Goal: Check status

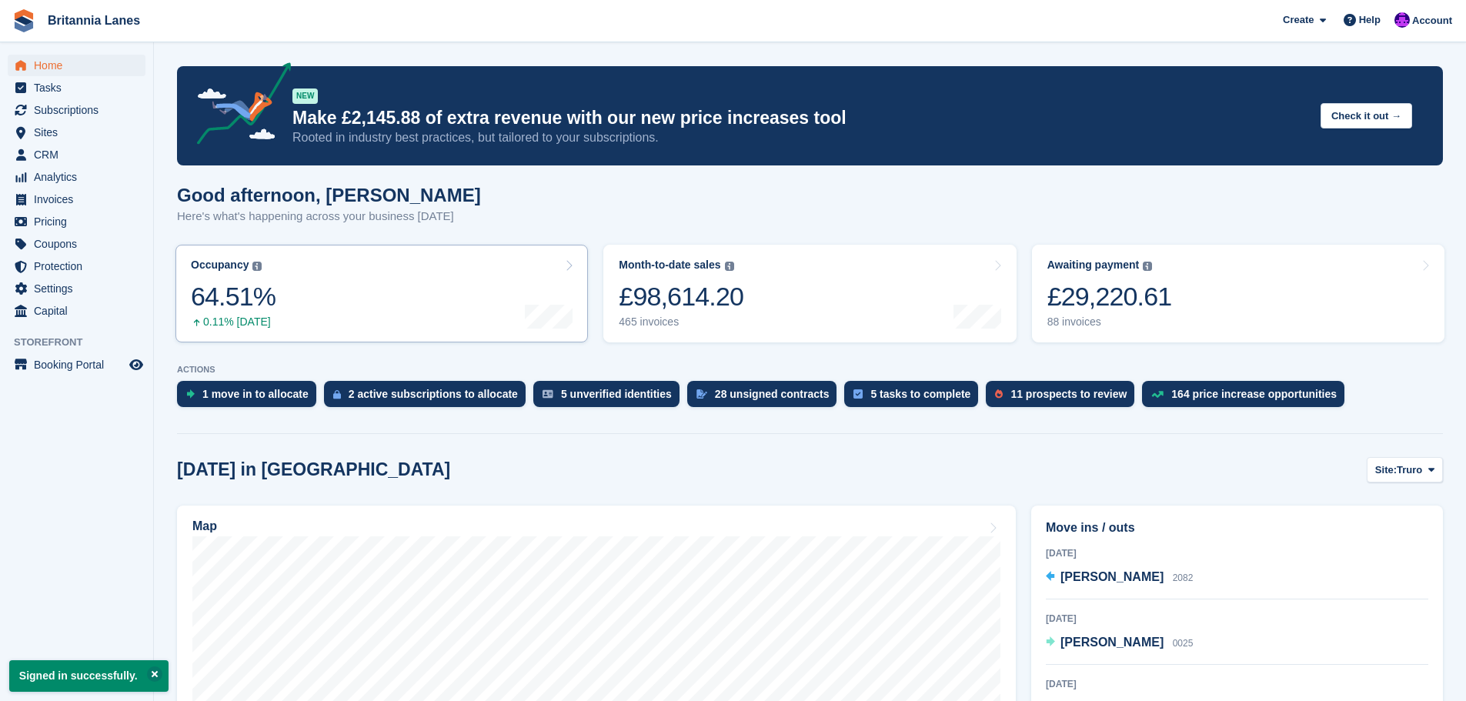
click at [276, 313] on link "Occupancy The percentage of all currently allocated units in terms of area. Inc…" at bounding box center [381, 294] width 412 height 98
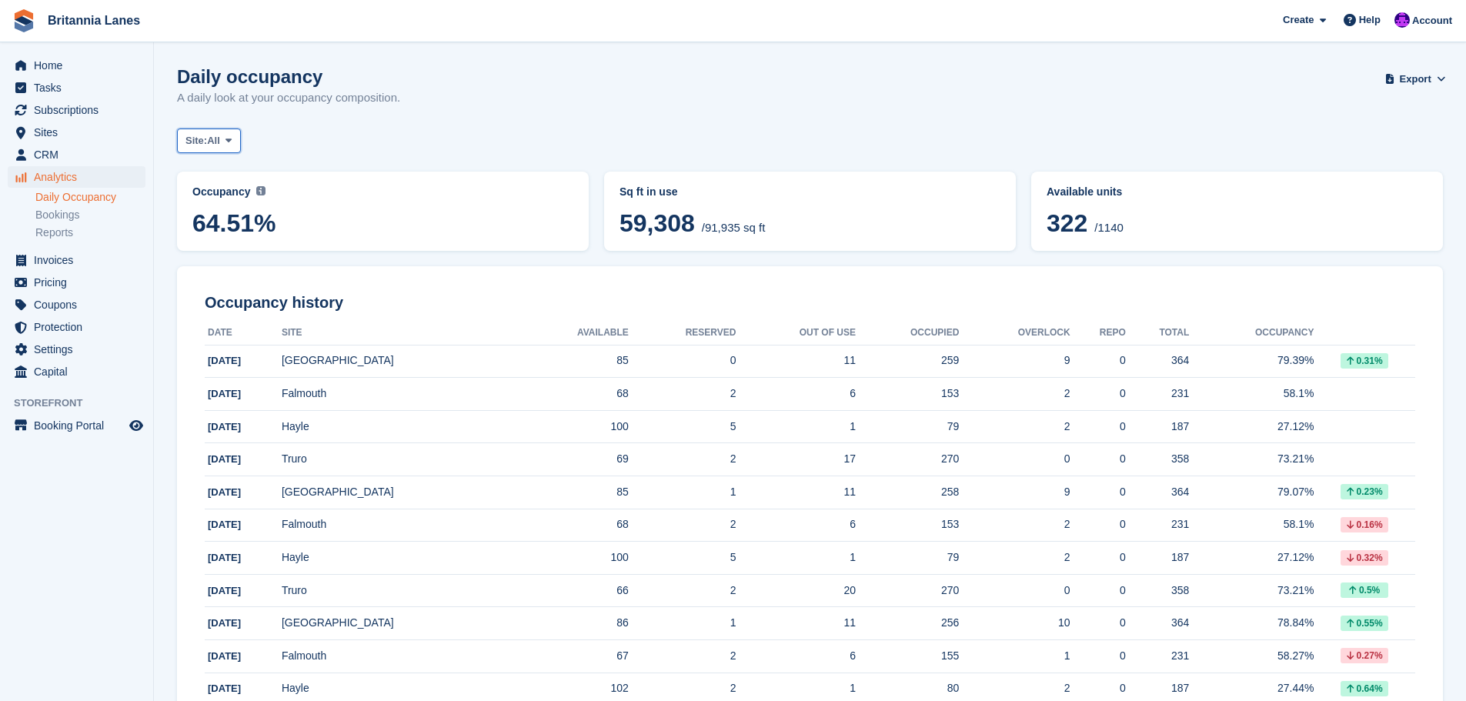
click at [232, 141] on icon at bounding box center [228, 140] width 6 height 10
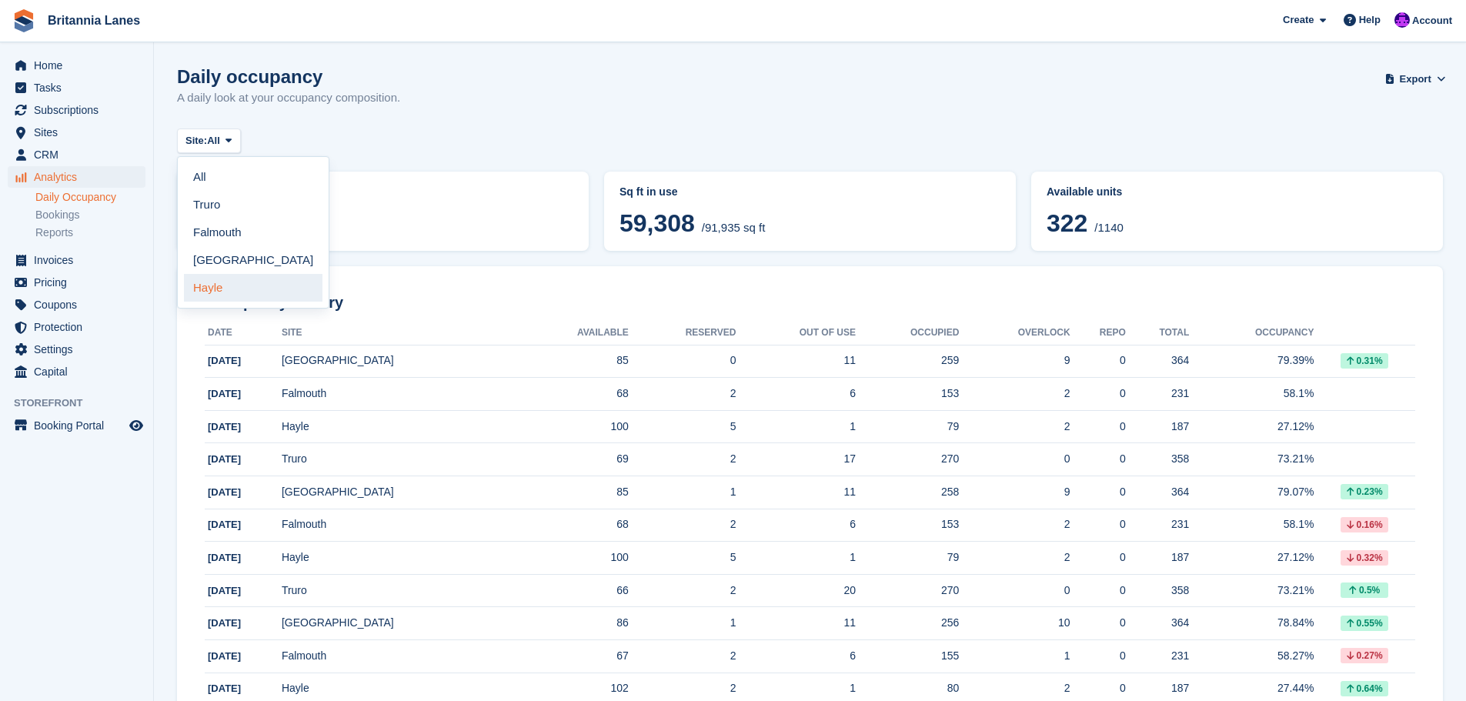
click at [219, 282] on link "Hayle" at bounding box center [253, 288] width 139 height 28
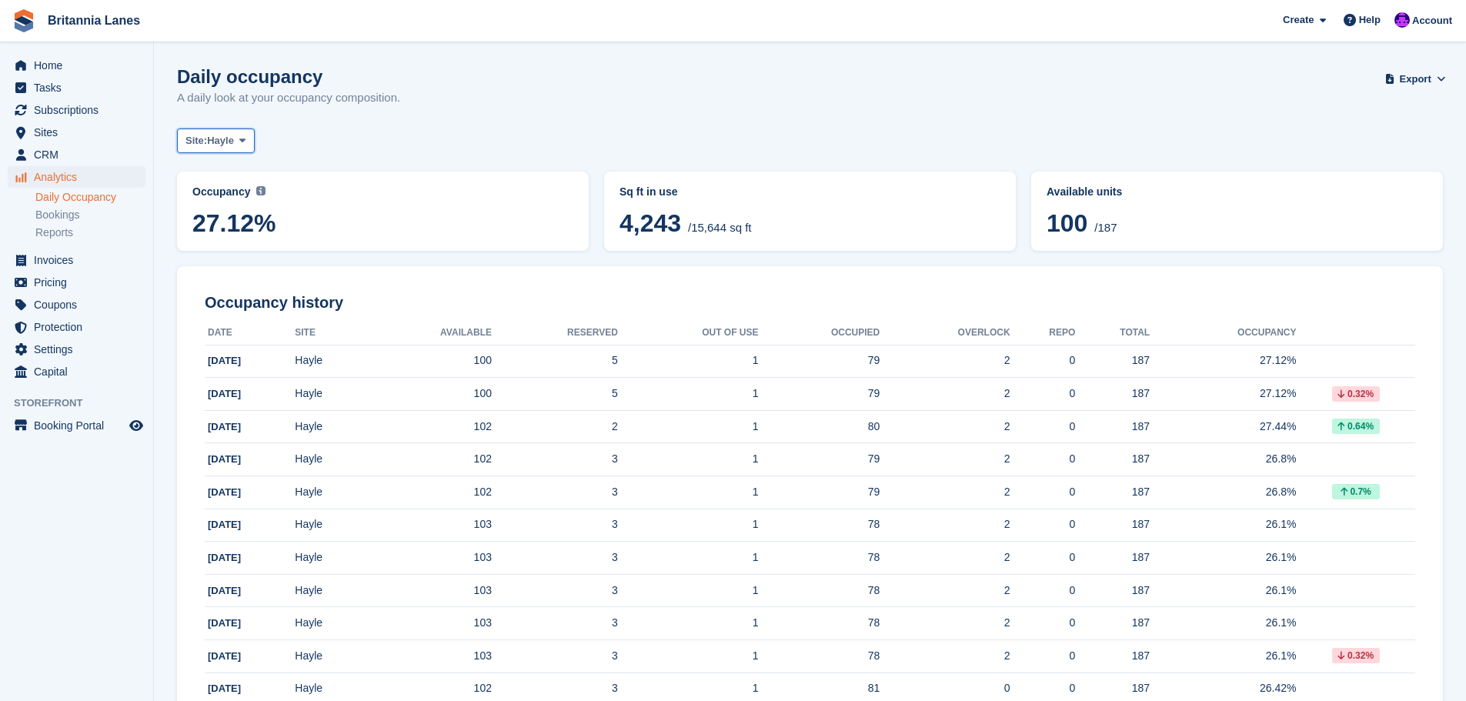
click at [233, 148] on span "Hayle" at bounding box center [220, 140] width 27 height 15
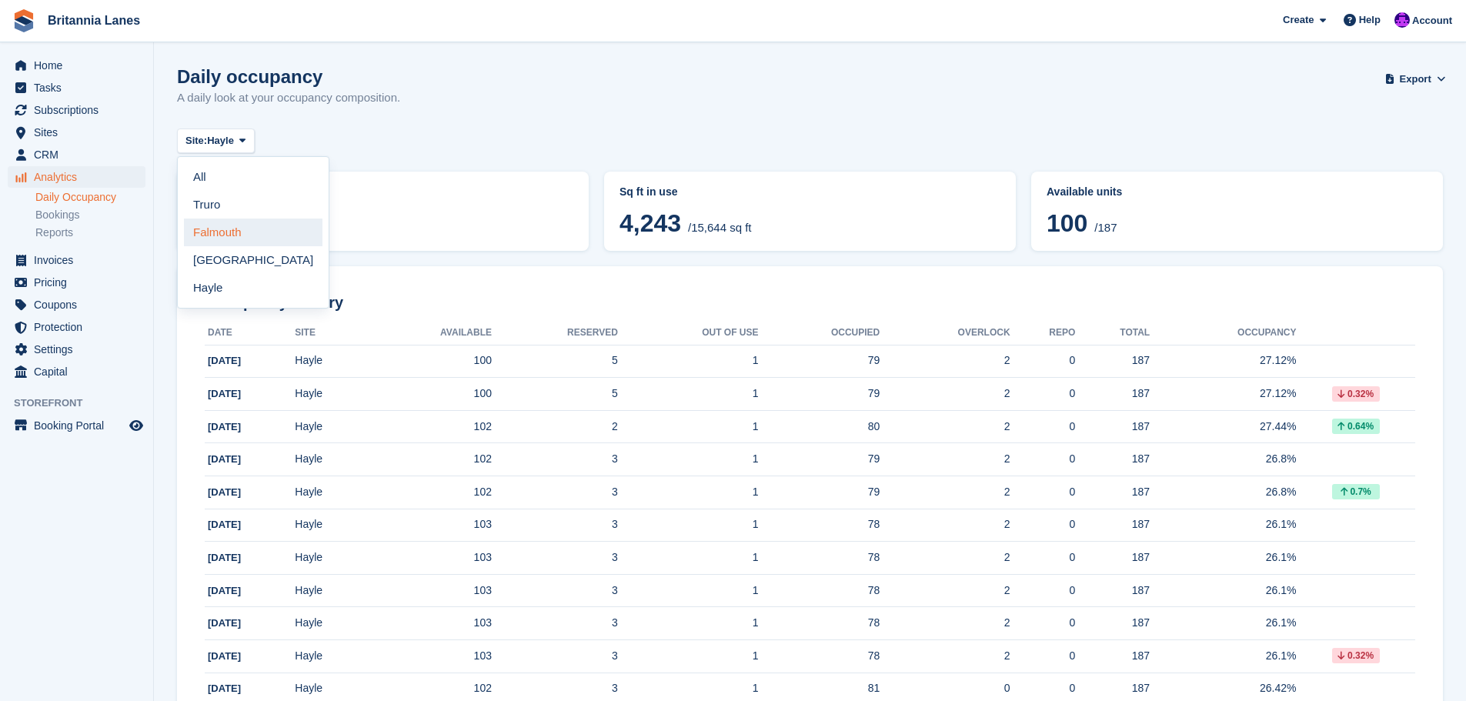
click at [219, 231] on link "Falmouth" at bounding box center [253, 233] width 139 height 28
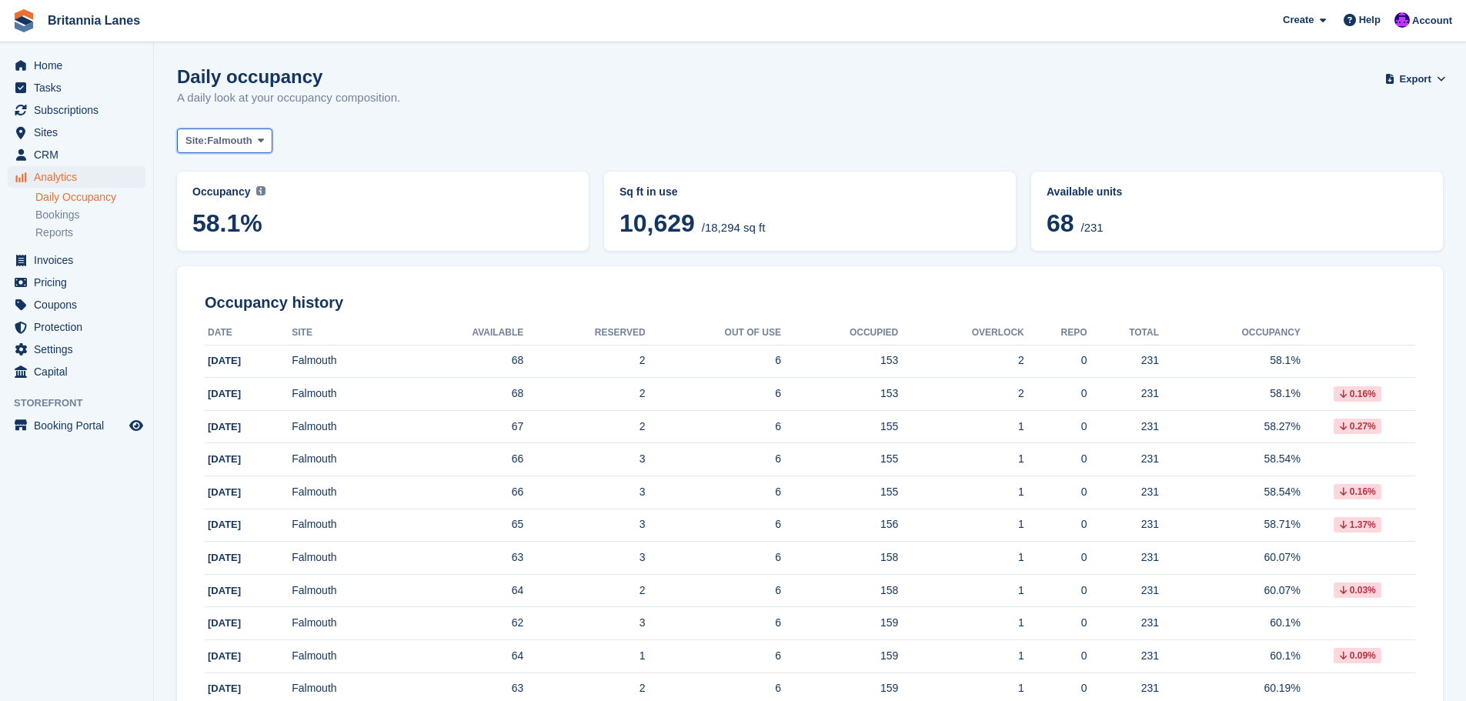
click at [250, 141] on span "Falmouth" at bounding box center [229, 140] width 45 height 15
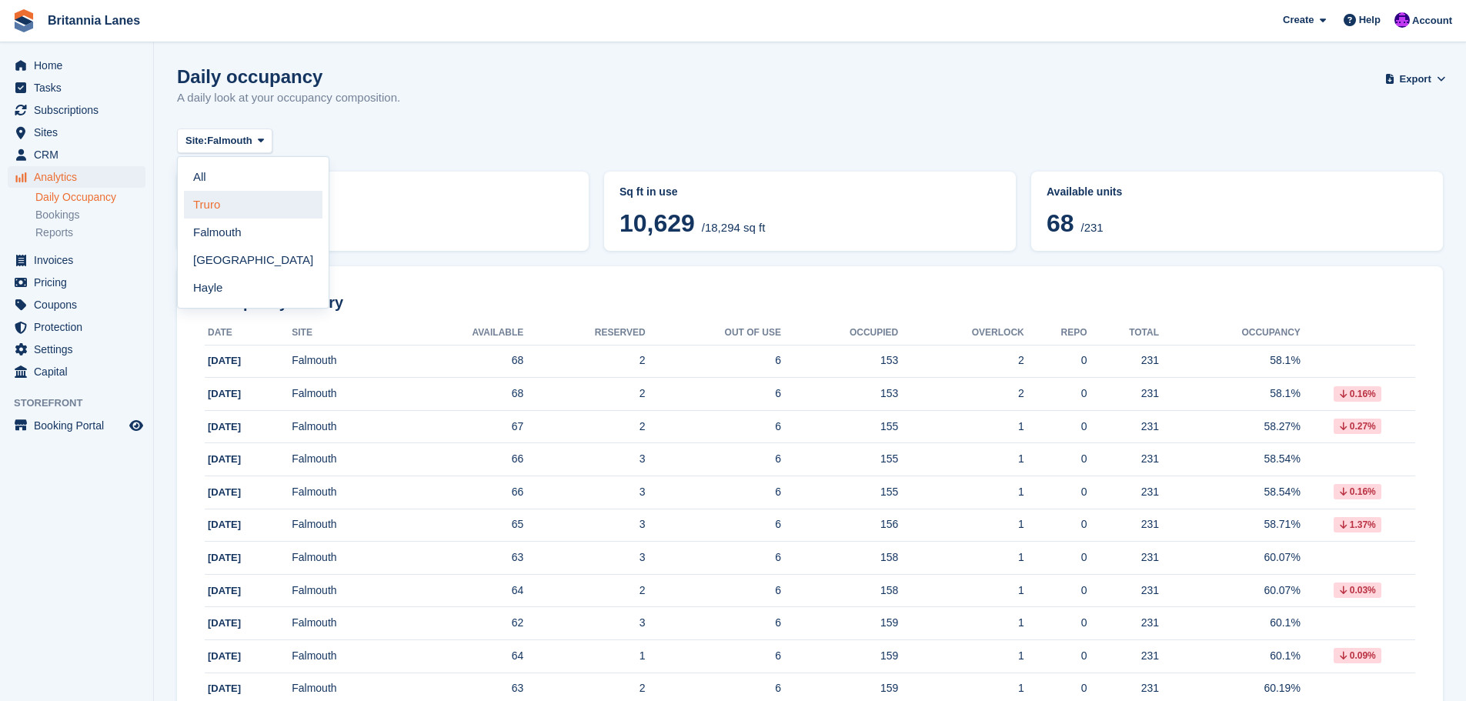
click at [222, 207] on link "Truro" at bounding box center [253, 205] width 139 height 28
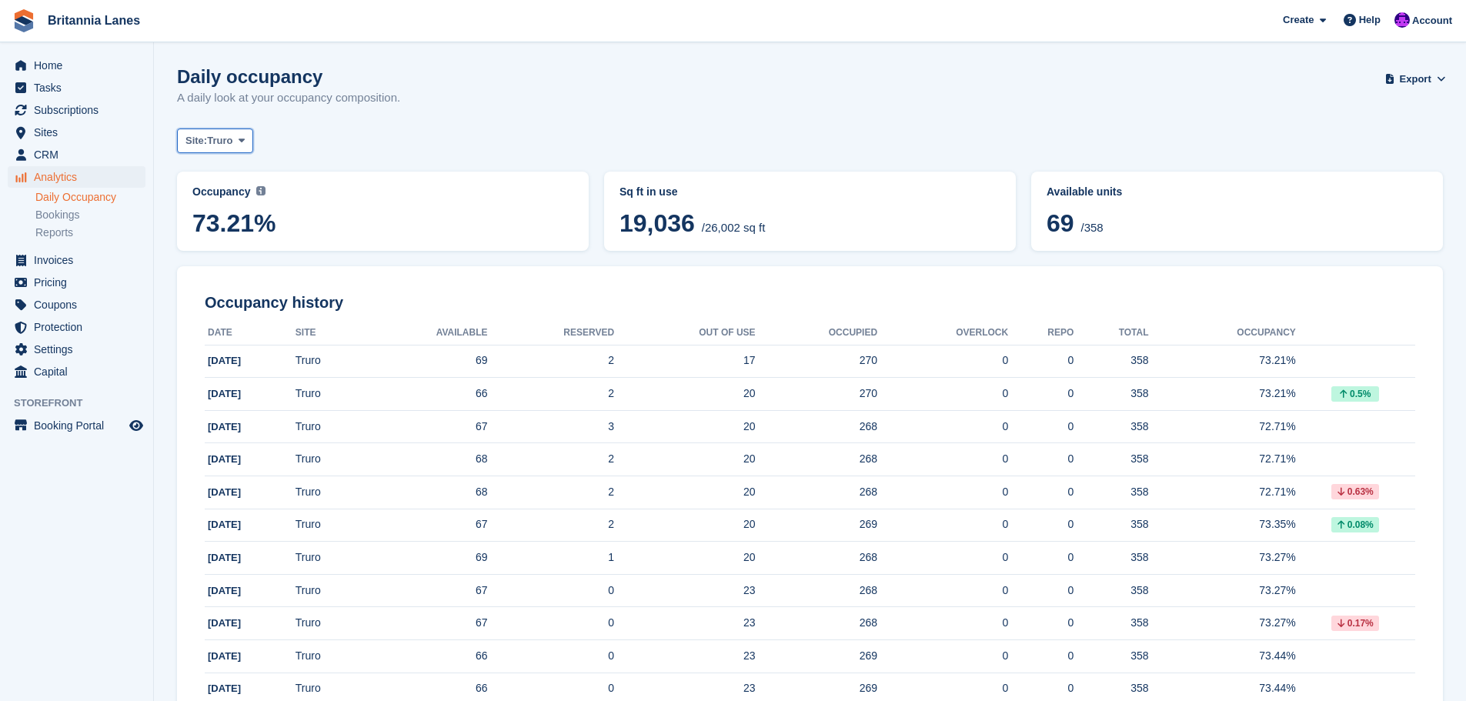
click at [226, 143] on span "Truro" at bounding box center [219, 140] width 25 height 15
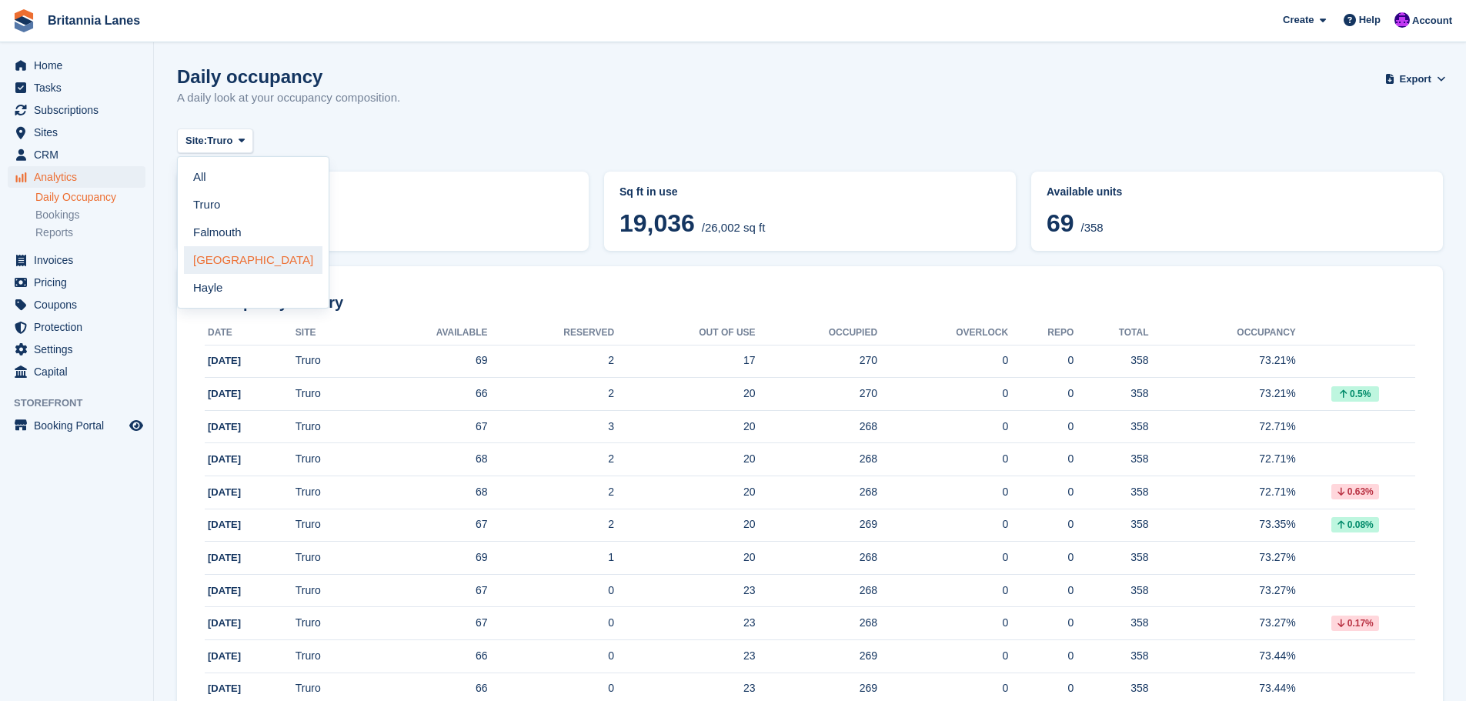
click at [214, 266] on link "[GEOGRAPHIC_DATA]" at bounding box center [253, 260] width 139 height 28
